Goal: Information Seeking & Learning: Find specific fact

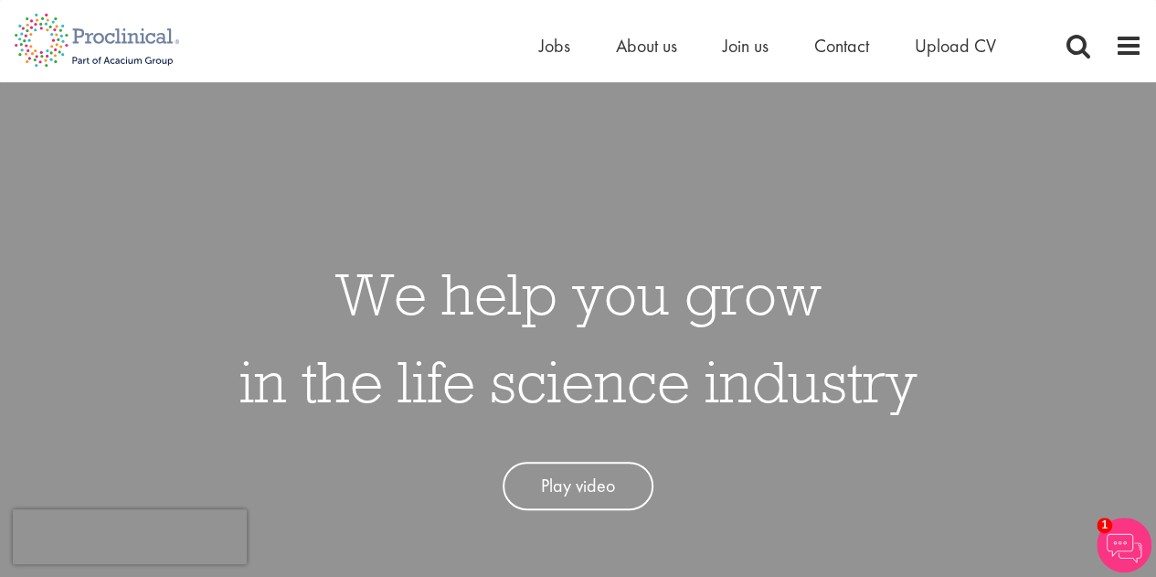
click at [1136, 62] on div "Home Jobs About us Join us Contact Upload CV" at bounding box center [840, 50] width 603 height 37
click at [1077, 37] on span at bounding box center [1077, 45] width 27 height 27
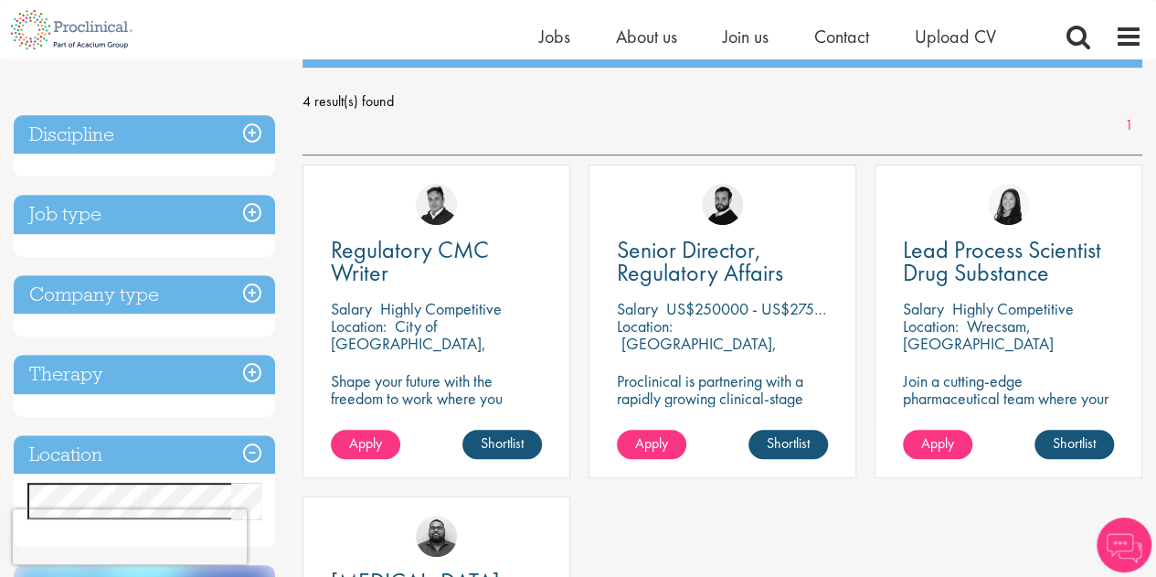
scroll to position [252, 0]
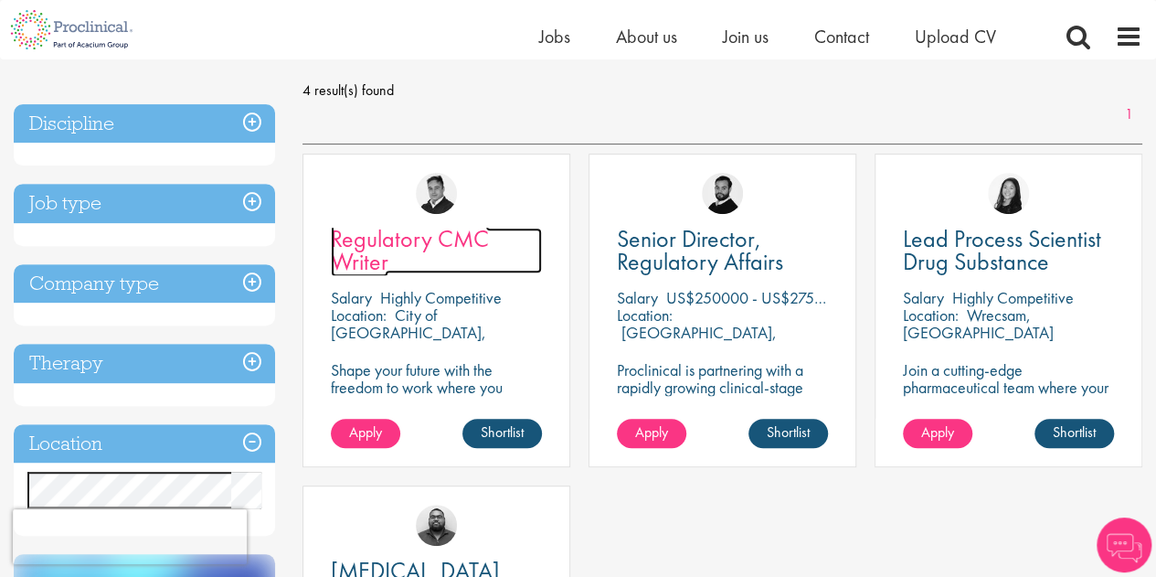
click at [405, 234] on span "Regulatory CMC Writer" at bounding box center [410, 250] width 158 height 54
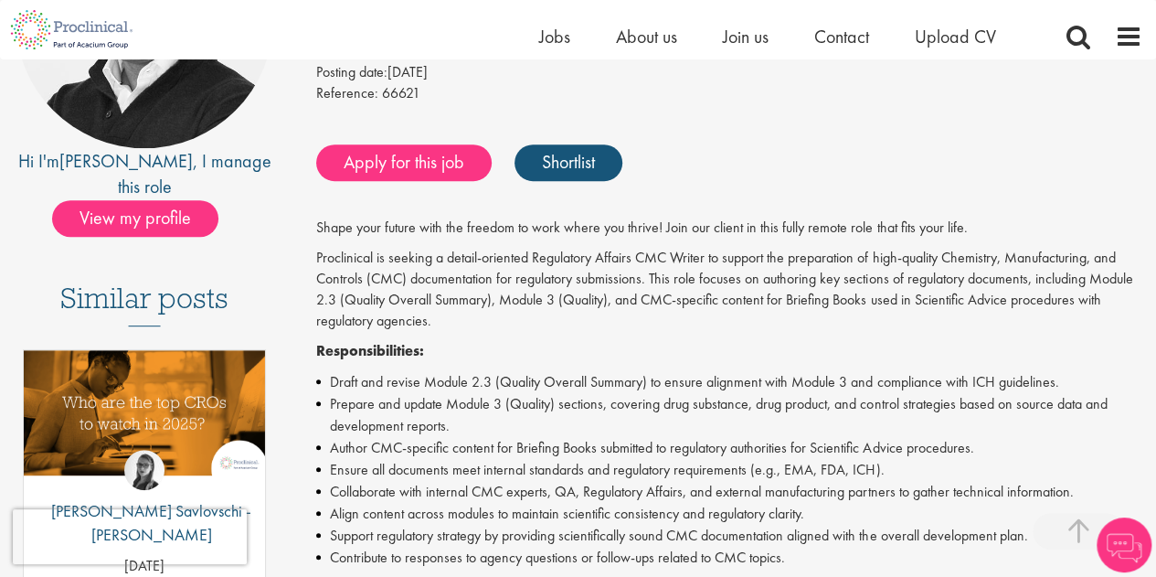
scroll to position [309, 0]
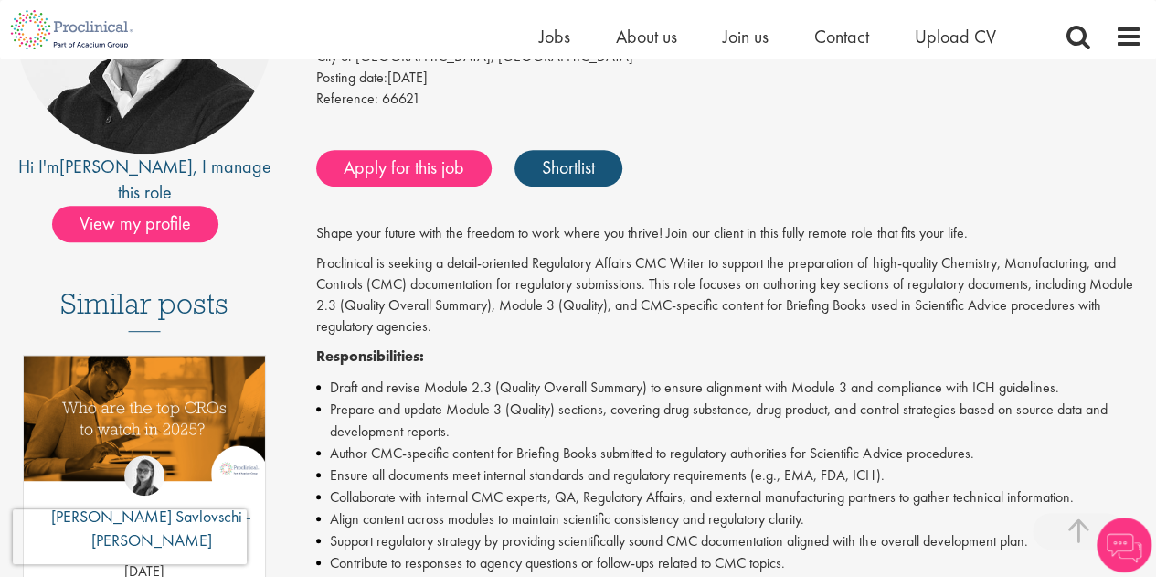
click at [399, 98] on span "66621" at bounding box center [401, 98] width 38 height 19
copy span "66621"
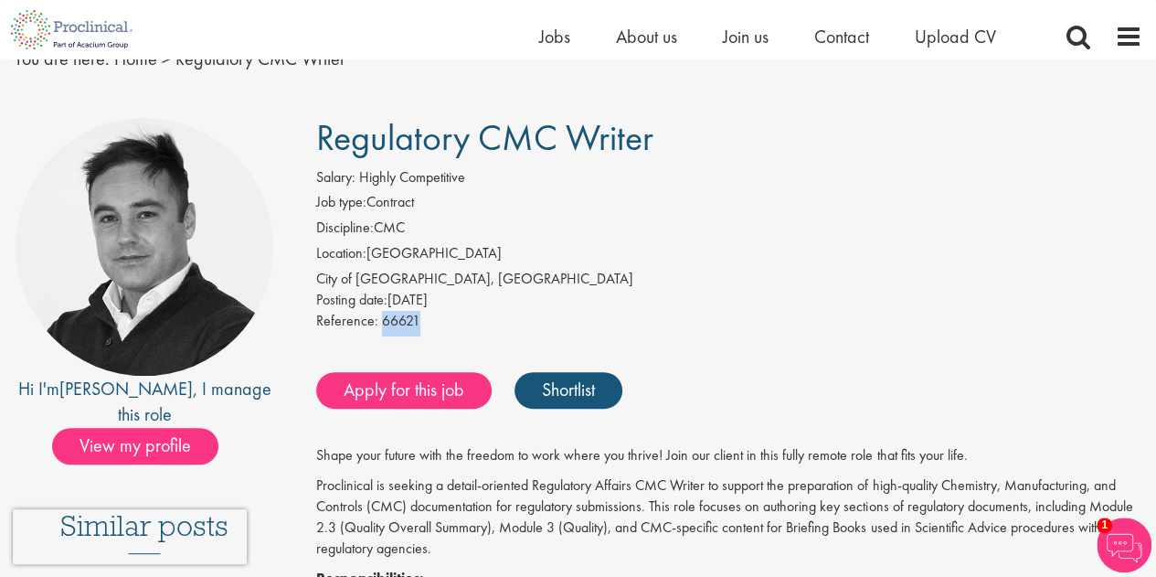
scroll to position [30, 0]
